Goal: Find specific page/section: Find specific page/section

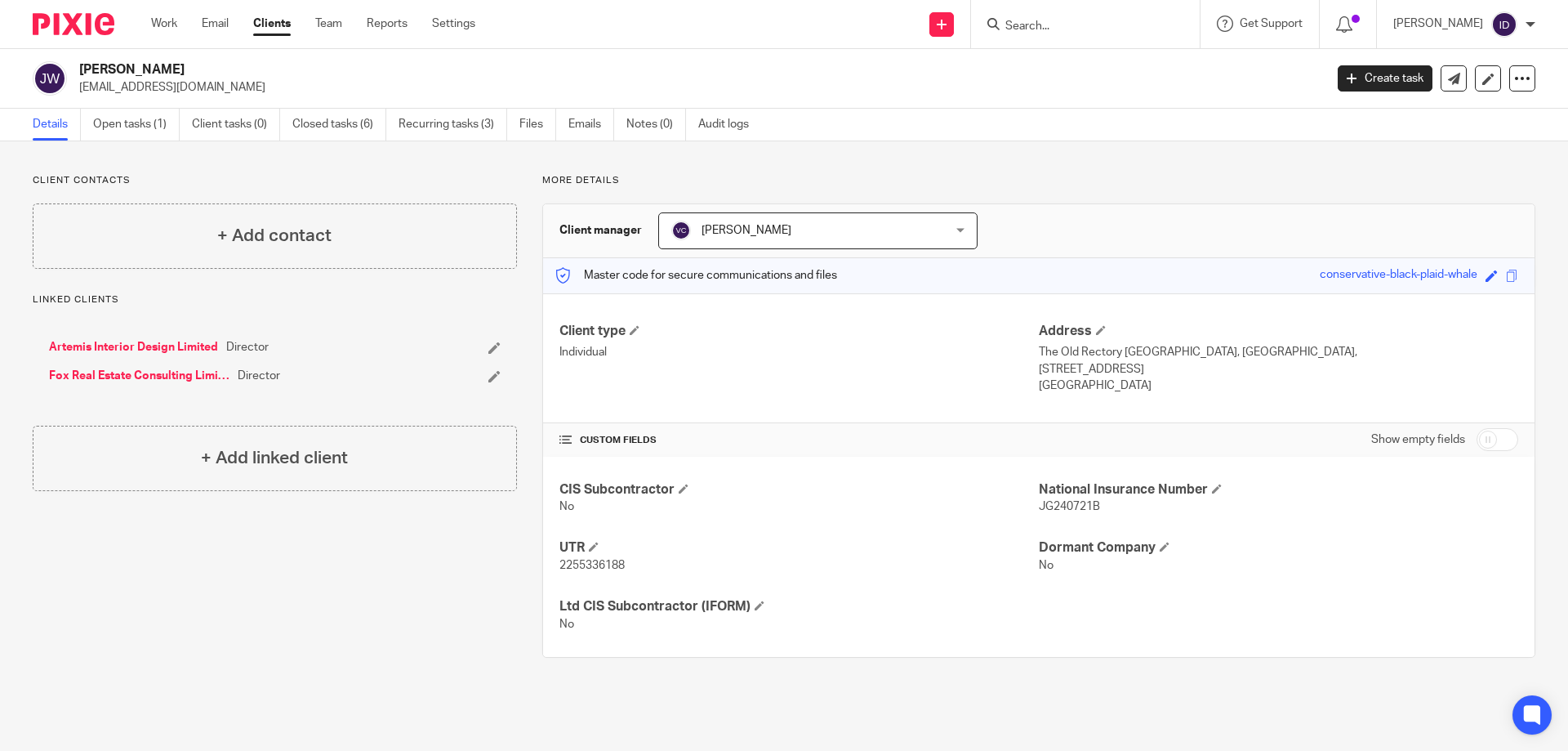
click at [1075, 33] on input "Search" at bounding box center [1076, 27] width 147 height 15
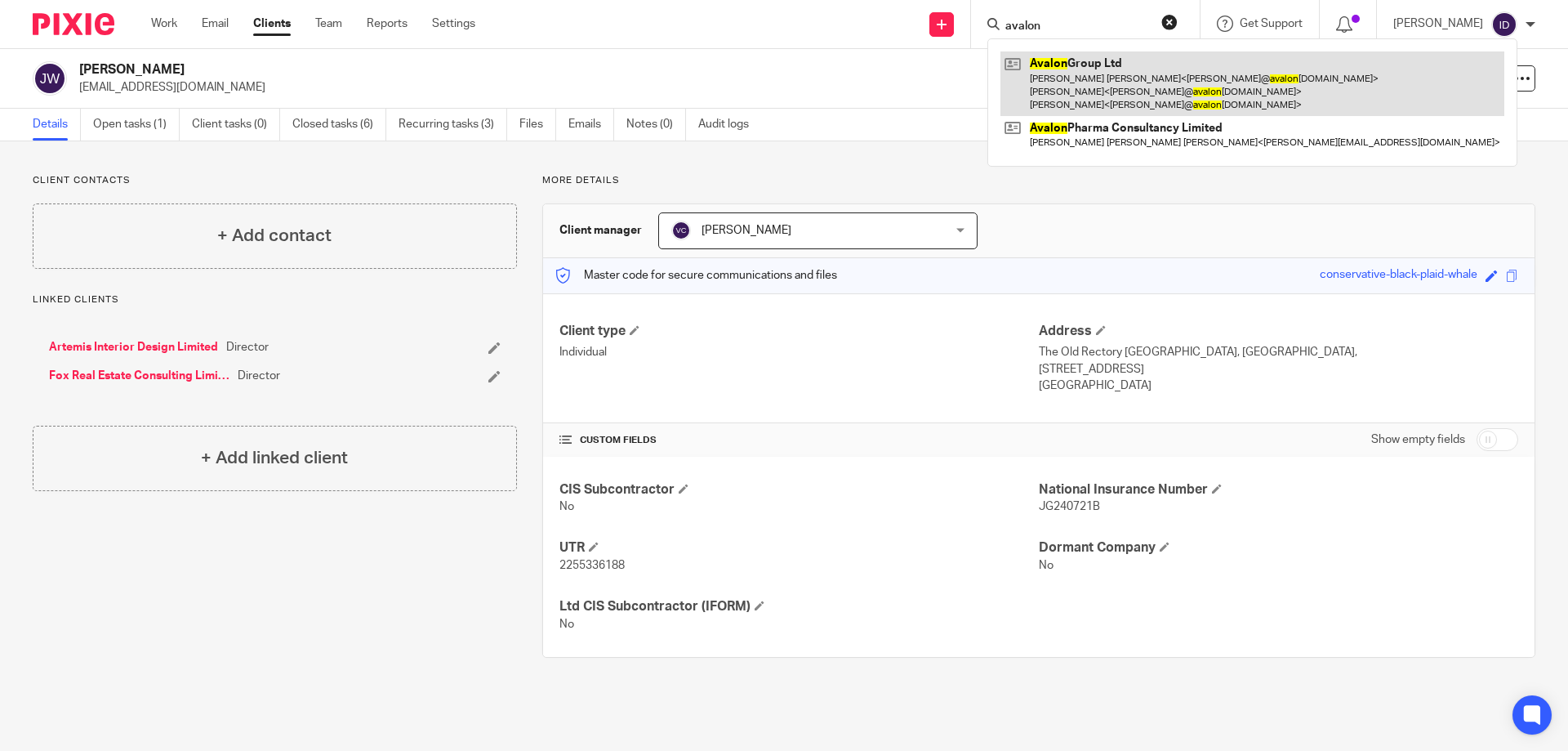
type input "avalon"
click at [1131, 61] on link at bounding box center [1252, 83] width 504 height 65
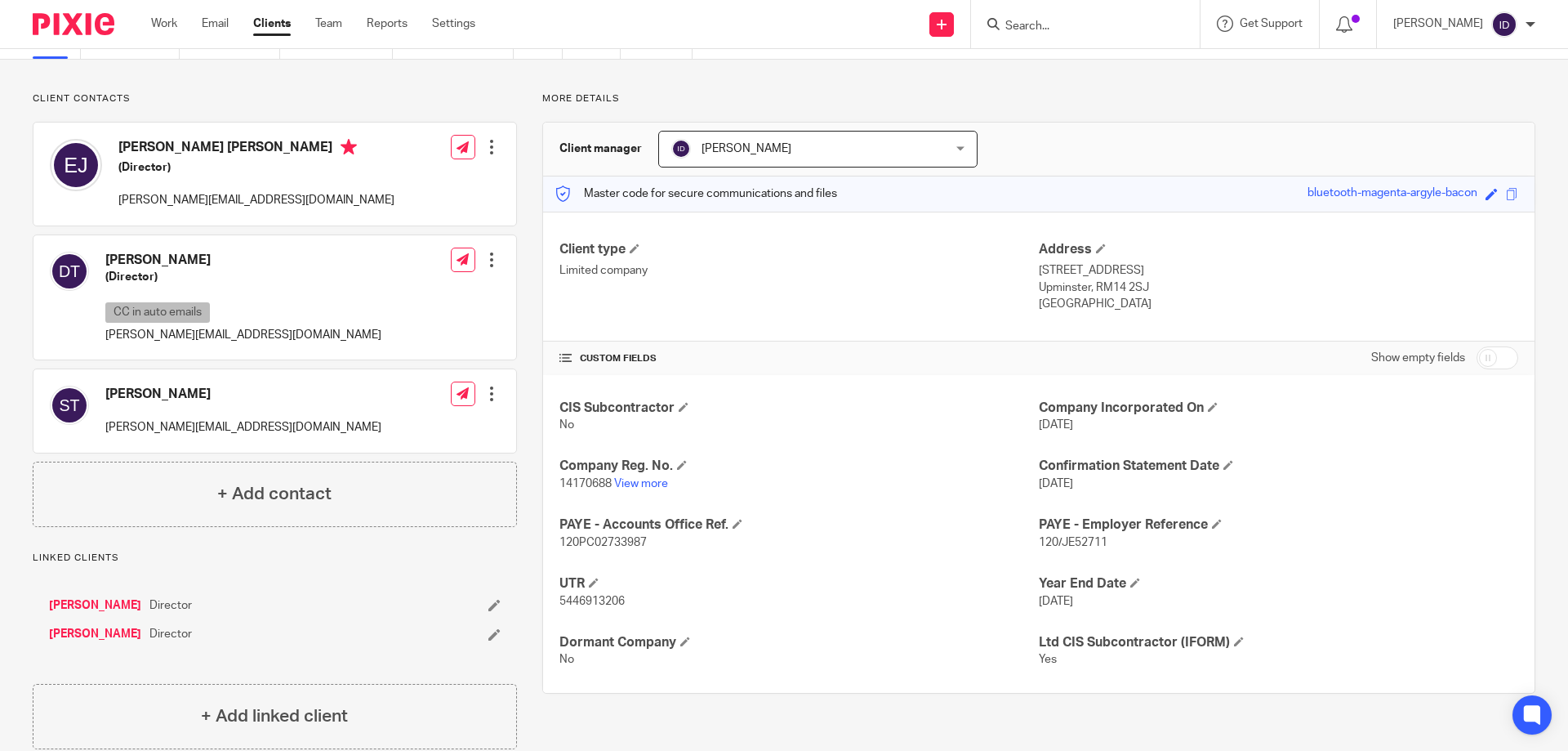
scroll to position [113, 0]
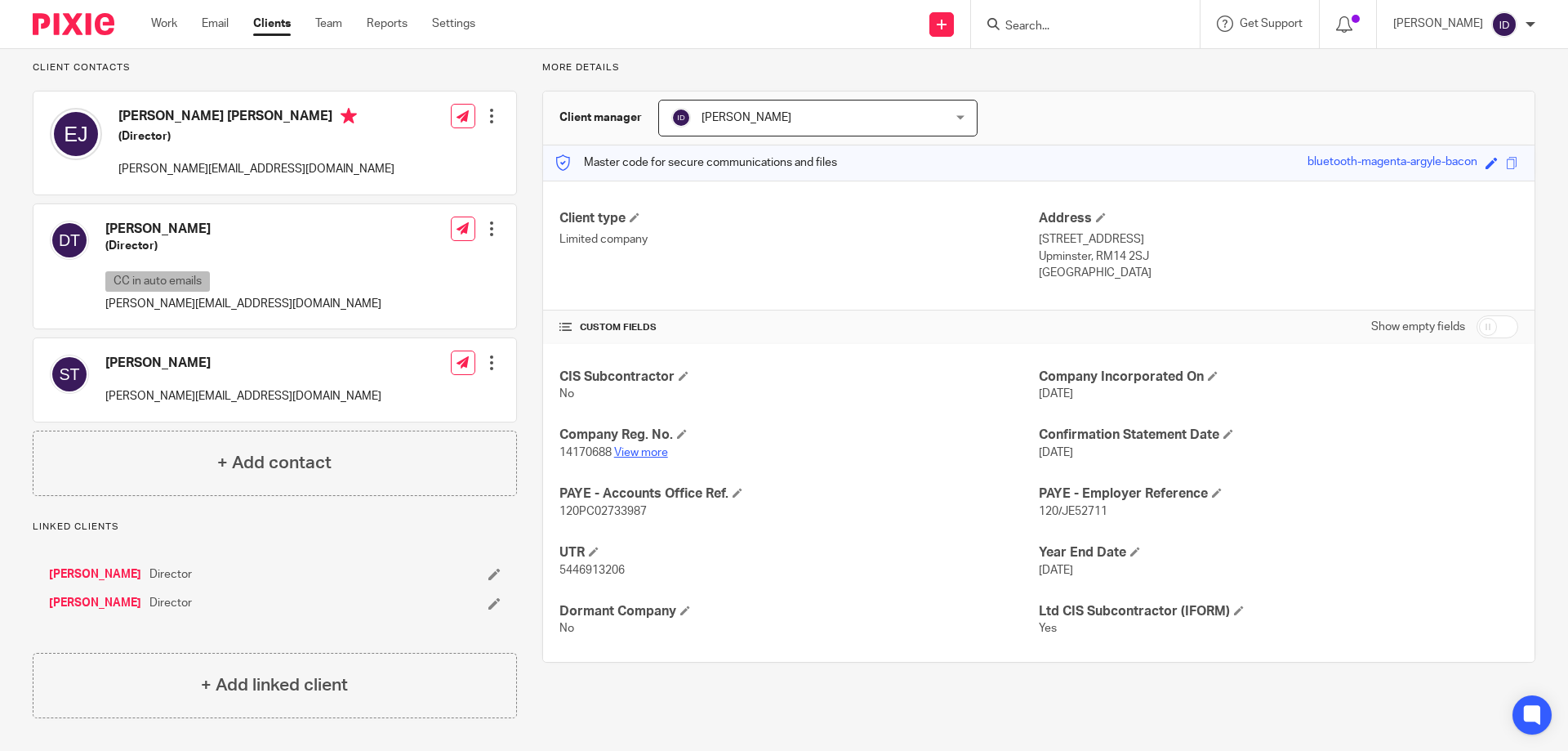
click at [635, 450] on link "View more" at bounding box center [642, 452] width 54 height 11
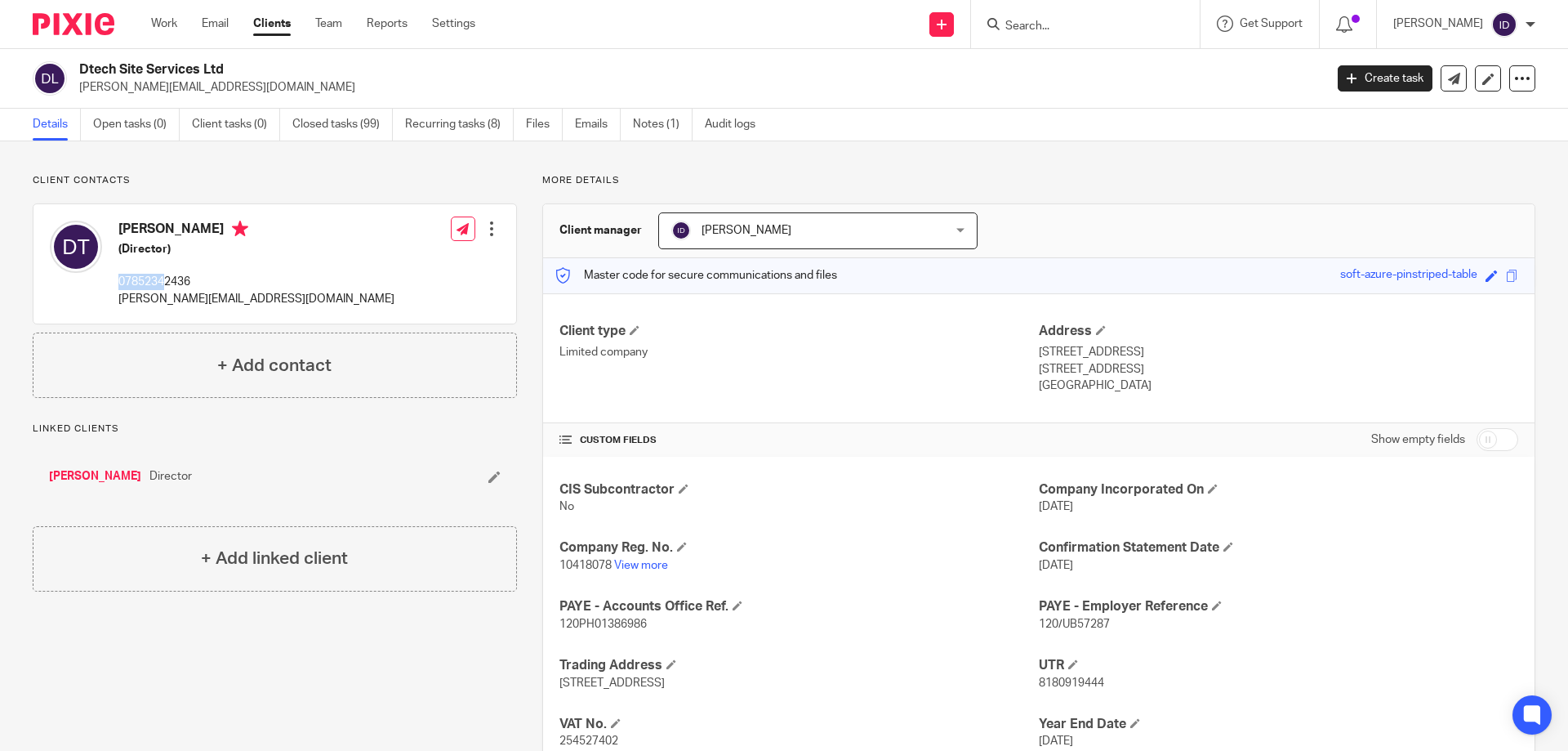
drag, startPoint x: 116, startPoint y: 279, endPoint x: 163, endPoint y: 283, distance: 47.2
click at [163, 283] on div "Dale Thomas (Director) 07852342436 dale@dtechss.co.uk" at bounding box center [222, 264] width 345 height 103
click at [644, 562] on link "View more" at bounding box center [642, 565] width 54 height 11
